Goal: Navigation & Orientation: Find specific page/section

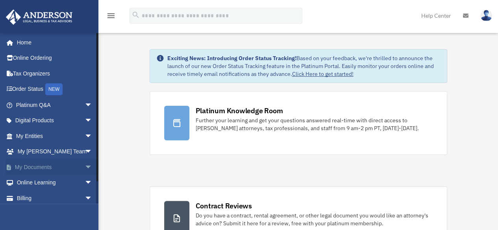
click at [32, 169] on link "My Documents arrow_drop_down" at bounding box center [55, 168] width 99 height 16
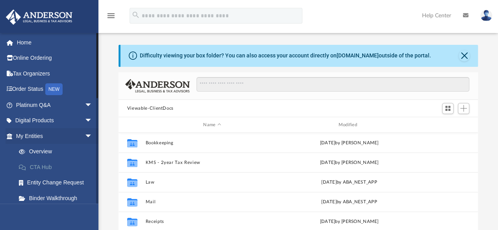
scroll to position [173, 354]
click at [351, 56] on link "[DOMAIN_NAME]" at bounding box center [358, 55] width 42 height 6
click at [490, 17] on img at bounding box center [486, 15] width 12 height 11
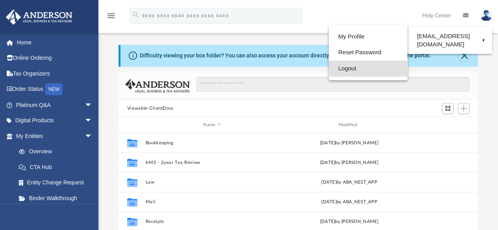
click at [338, 68] on link "Logout" at bounding box center [368, 69] width 79 height 16
